Goal: Task Accomplishment & Management: Use online tool/utility

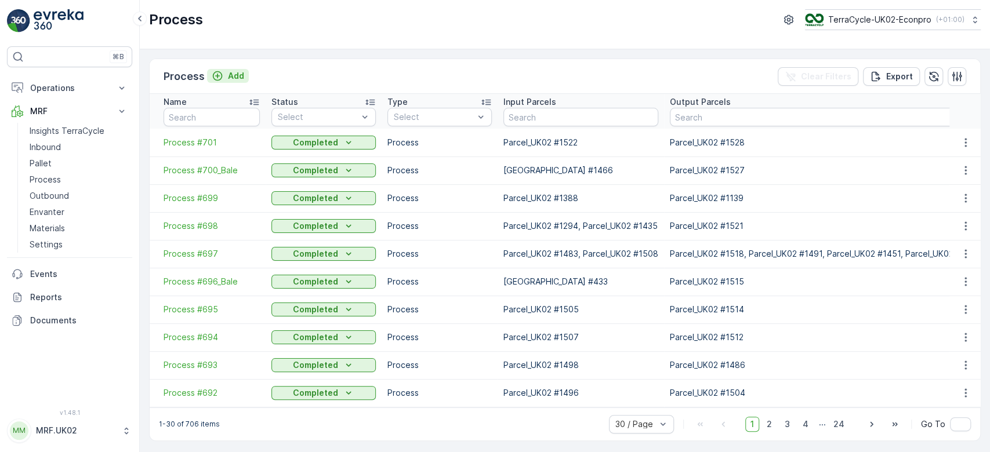
click at [230, 78] on p "Add" at bounding box center [236, 76] width 16 height 12
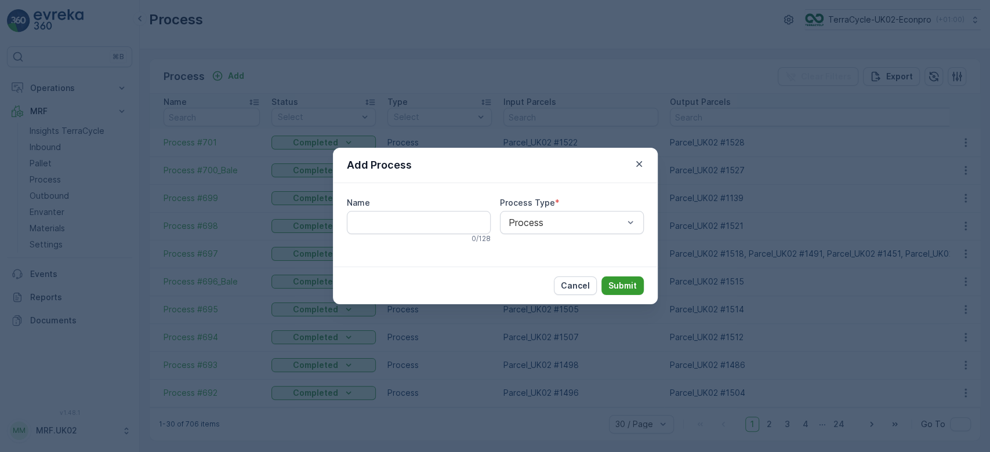
click at [622, 290] on p "Submit" at bounding box center [622, 286] width 28 height 12
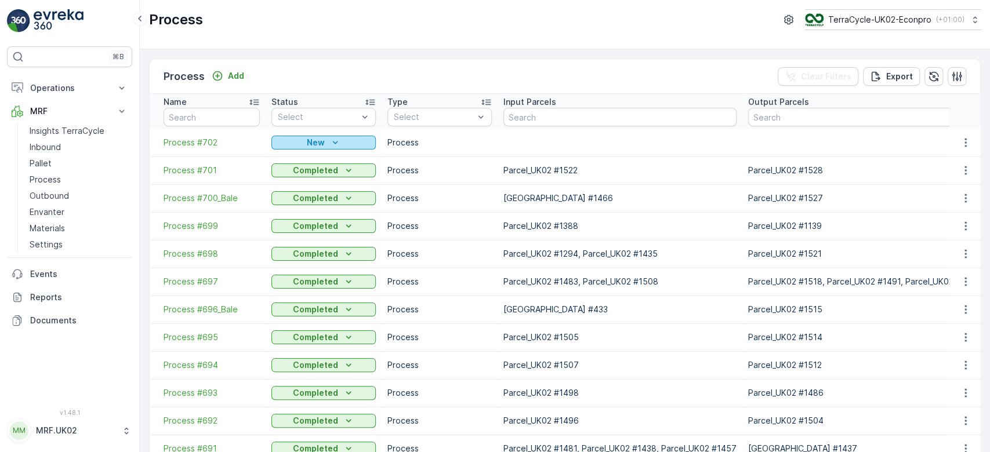
click at [339, 143] on icon "New" at bounding box center [335, 143] width 12 height 12
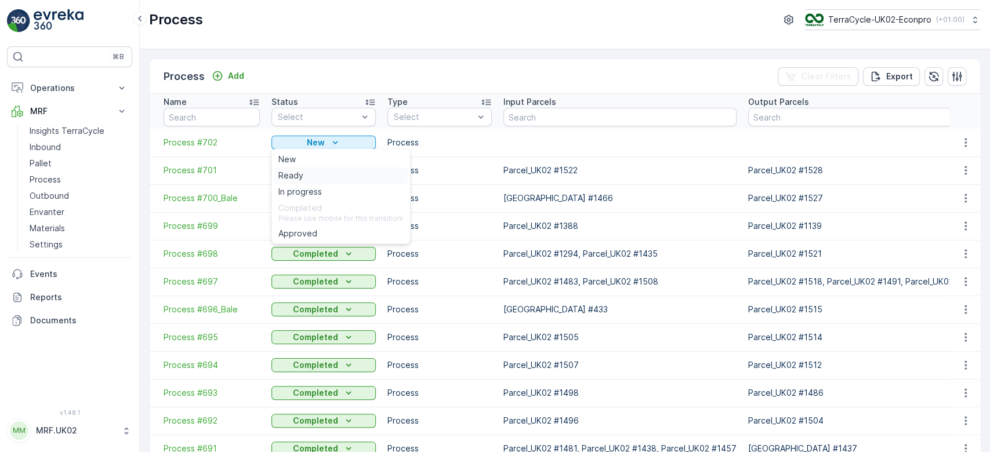
click at [304, 172] on div "Ready" at bounding box center [341, 176] width 134 height 16
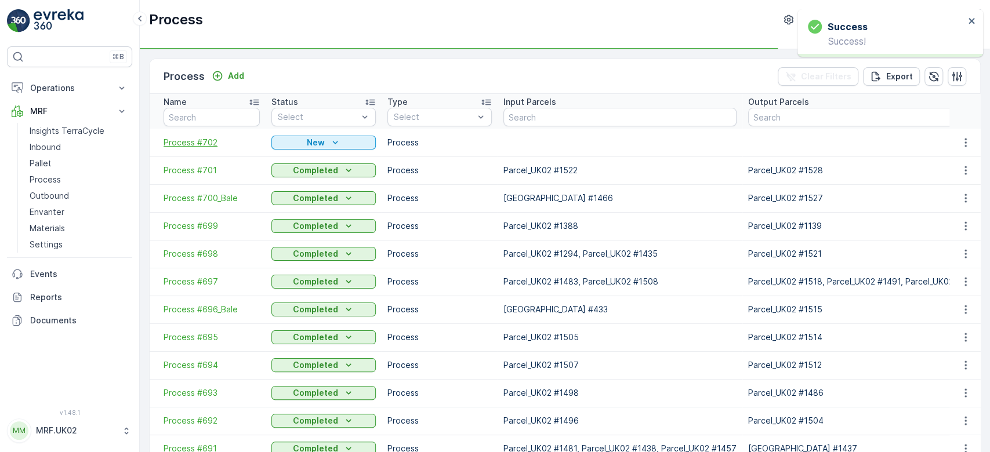
click at [211, 146] on span "Process #702" at bounding box center [212, 143] width 96 height 12
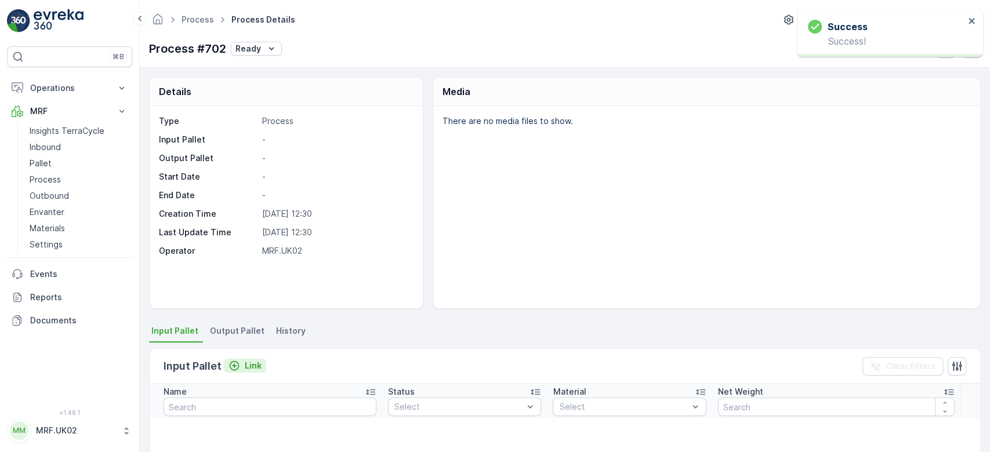
click at [248, 365] on p "Link" at bounding box center [253, 366] width 17 height 12
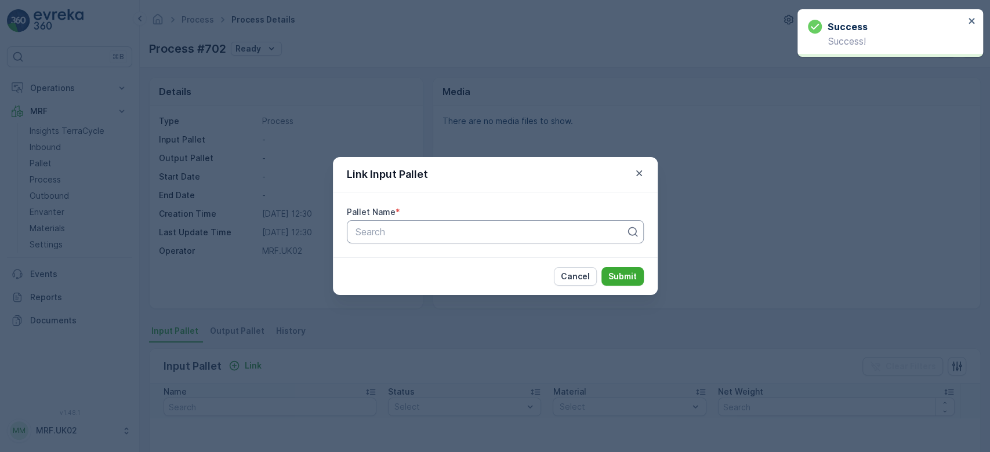
click at [396, 227] on div at bounding box center [490, 232] width 273 height 10
type input "1138"
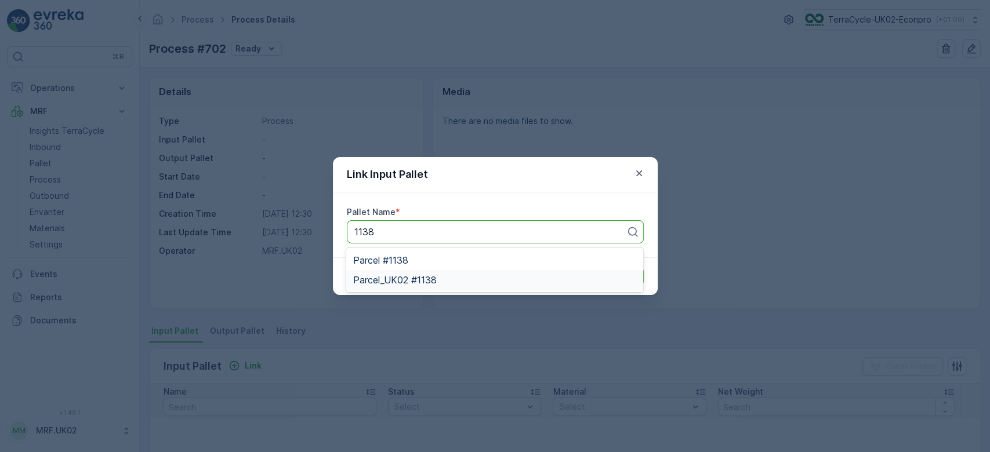
click at [438, 283] on div "Parcel_UK02 #1138" at bounding box center [494, 280] width 283 height 10
click at [622, 275] on p "Submit" at bounding box center [622, 277] width 28 height 12
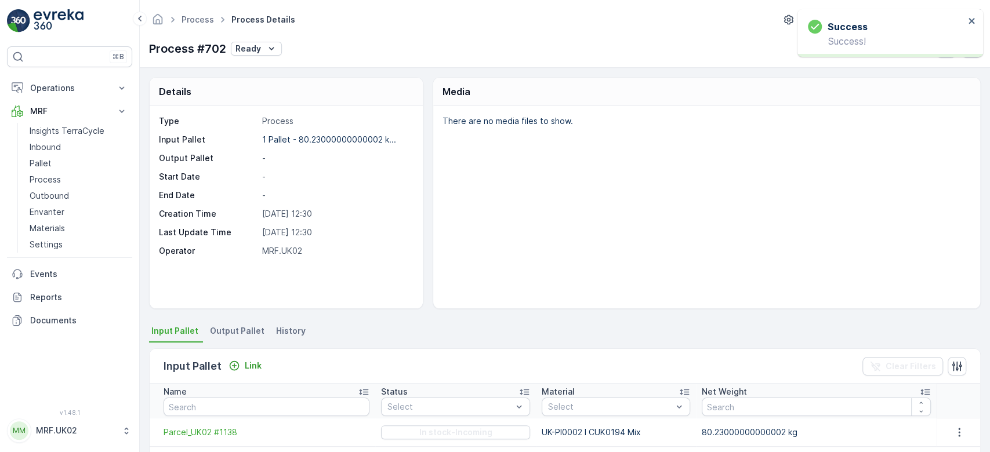
click at [242, 335] on span "Output Pallet" at bounding box center [237, 331] width 55 height 12
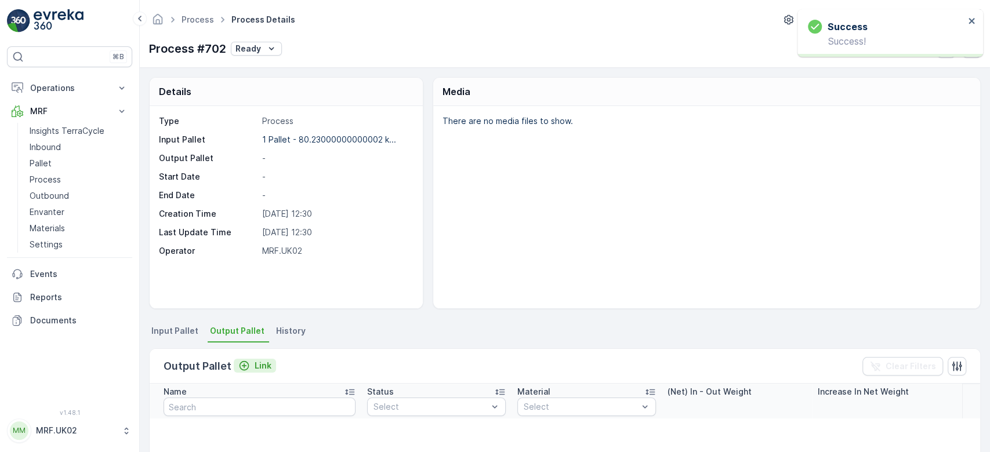
click at [258, 368] on p "Link" at bounding box center [263, 366] width 17 height 12
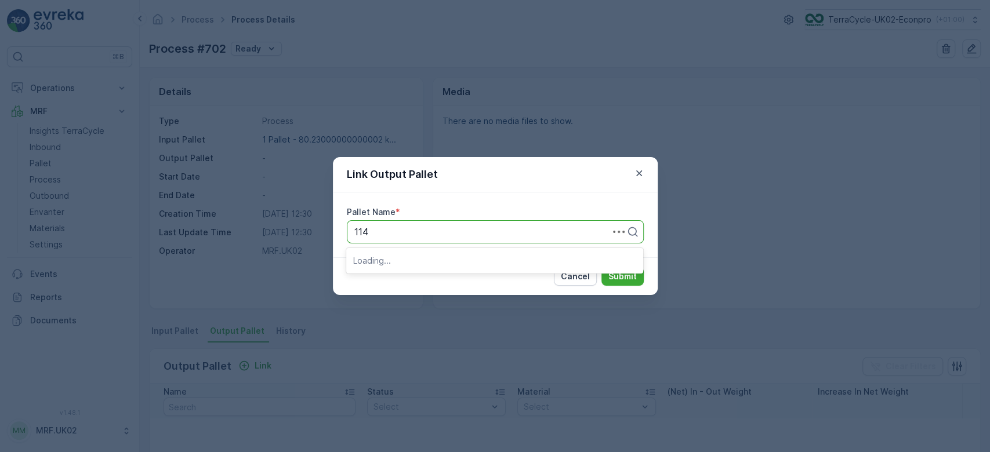
type input "1142"
click at [455, 279] on div "Parcel_UK02 #1142" at bounding box center [494, 280] width 283 height 10
click at [627, 276] on p "Submit" at bounding box center [622, 277] width 28 height 12
